Goal: Communication & Community: Ask a question

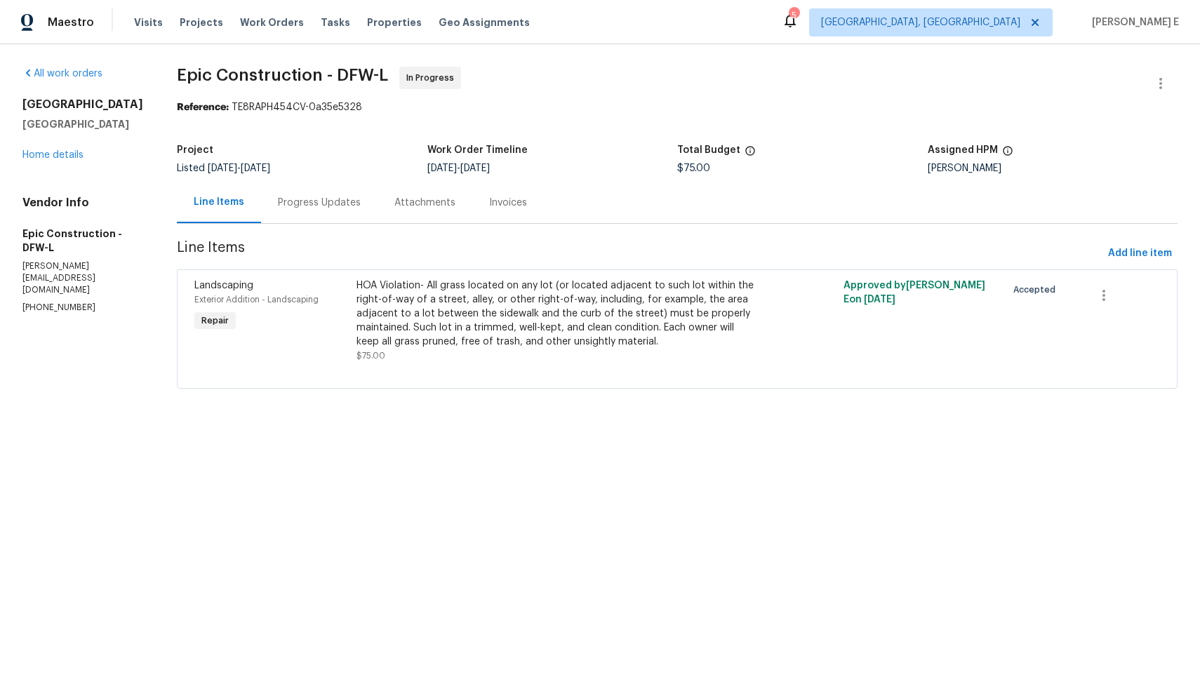
click at [300, 194] on div "Progress Updates" at bounding box center [319, 202] width 116 height 41
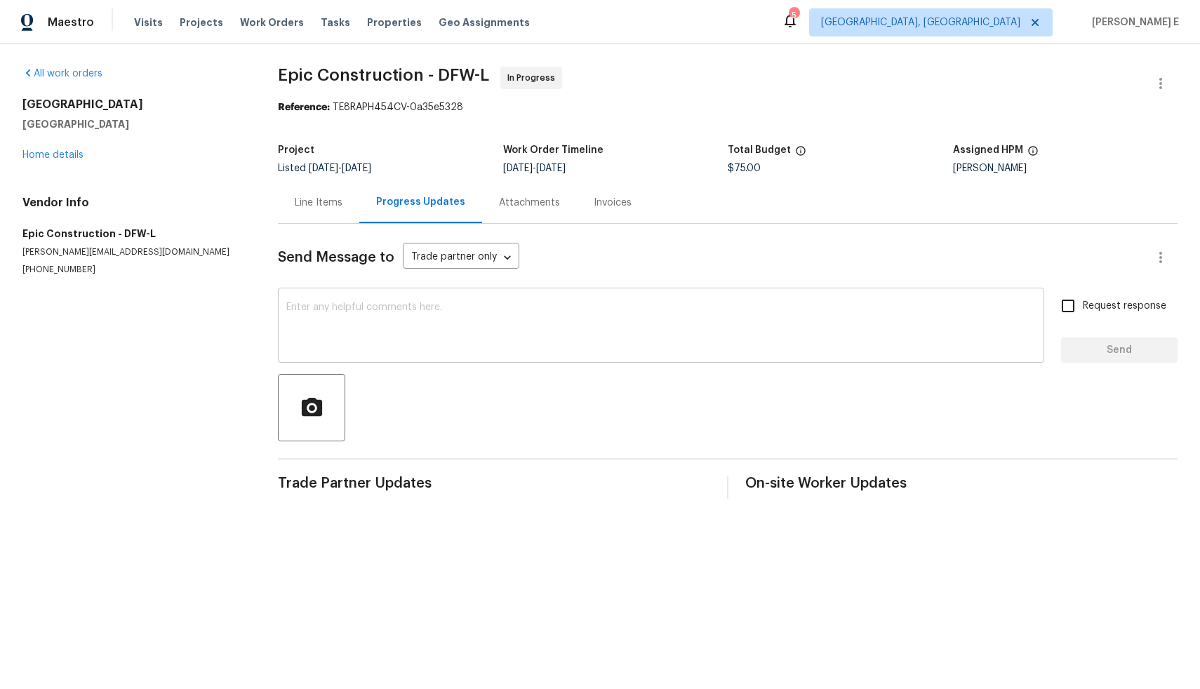
click at [379, 318] on textarea at bounding box center [660, 326] width 749 height 49
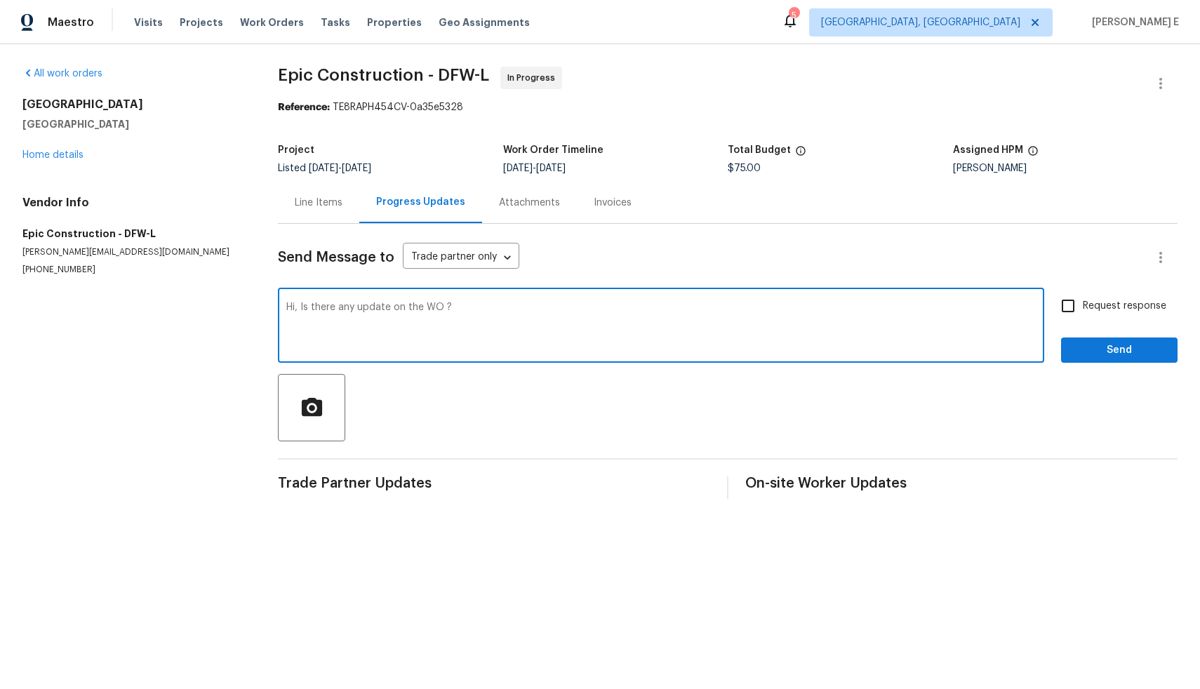
type textarea "Hi, Is there any update on the WO ?"
click at [1060, 305] on input "Request response" at bounding box center [1067, 305] width 29 height 29
checkbox input "true"
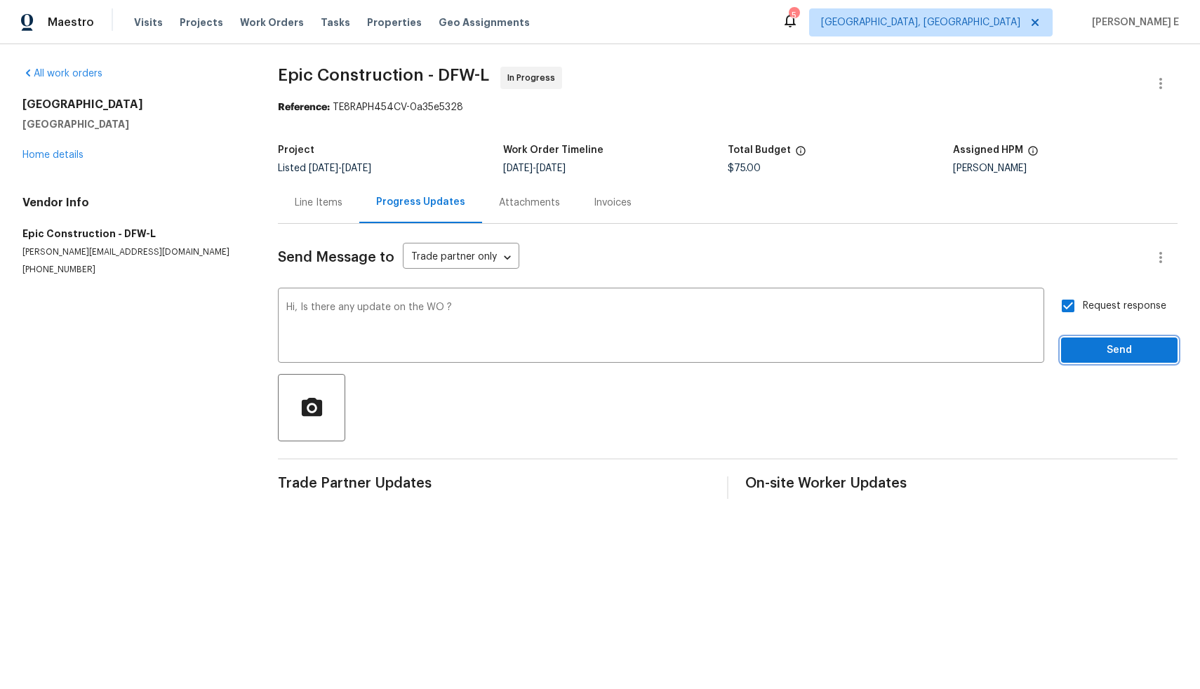
click at [1086, 345] on span "Send" at bounding box center [1119, 351] width 94 height 18
